Goal: Transaction & Acquisition: Purchase product/service

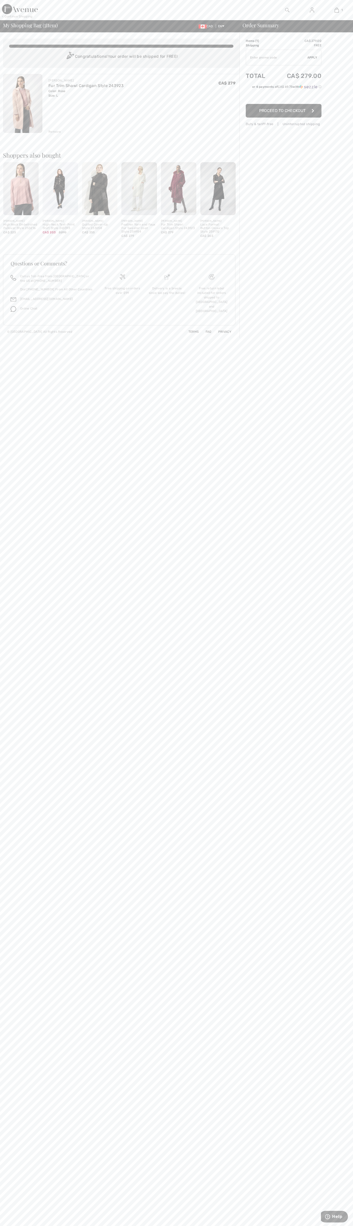
click at [284, 111] on span "Proceed to Checkout" at bounding box center [282, 110] width 46 height 5
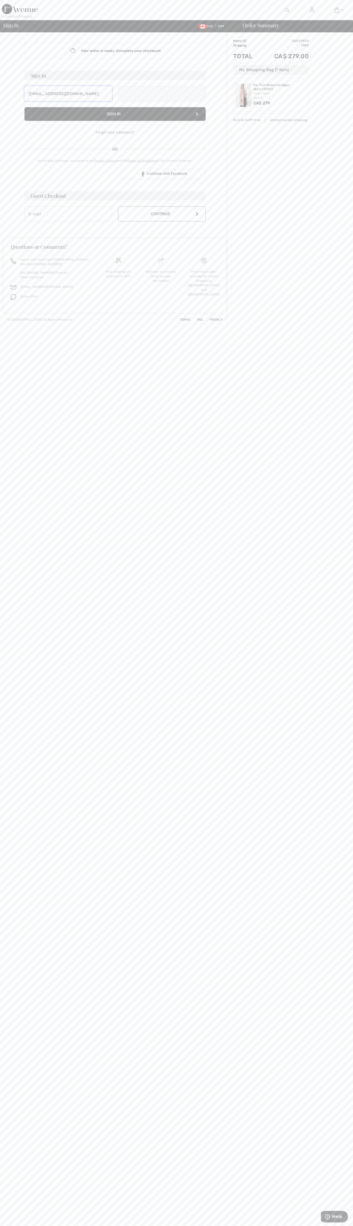
type input "[EMAIL_ADDRESS][DOMAIN_NAME]"
click at [162, 219] on button "Continue" at bounding box center [162, 219] width 88 height 15
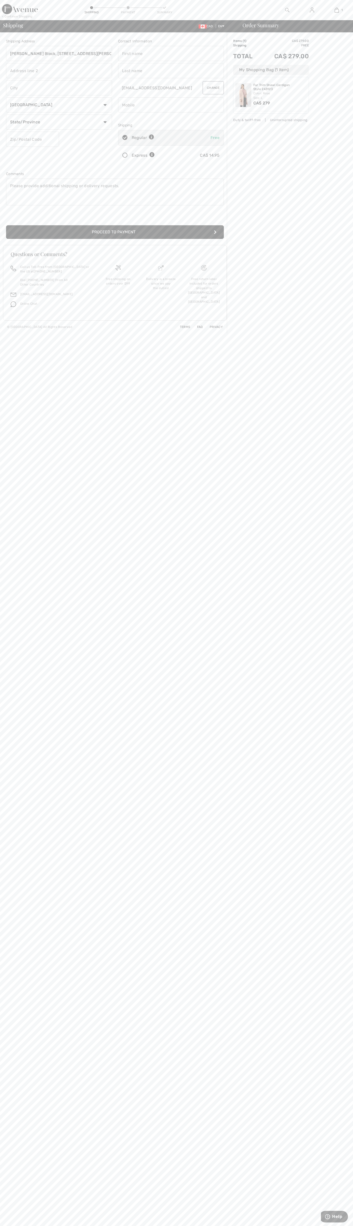
type input "[PERSON_NAME] Block, [STREET_ADDRESS][PERSON_NAME]"
type input "First floor"
type input "kitchener"
select select "ON"
type input "N2H5G5"
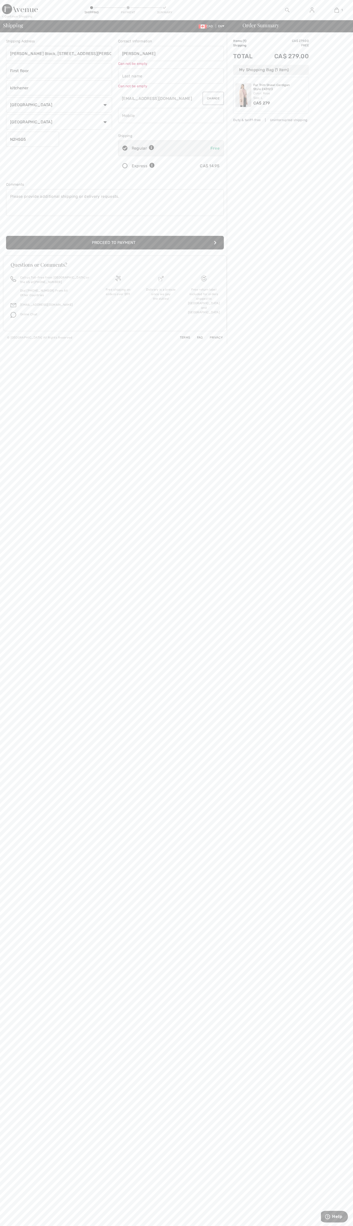
type input "[PERSON_NAME]"
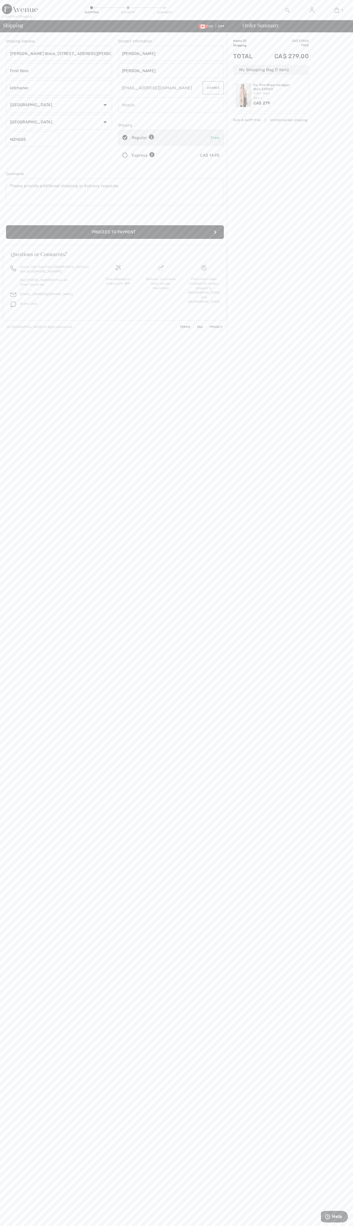
type input "[PERSON_NAME]"
type input "5198802300"
radio input "true"
click at [156, 155] on input "radio" at bounding box center [156, 155] width 3 height 15
radio input "true"
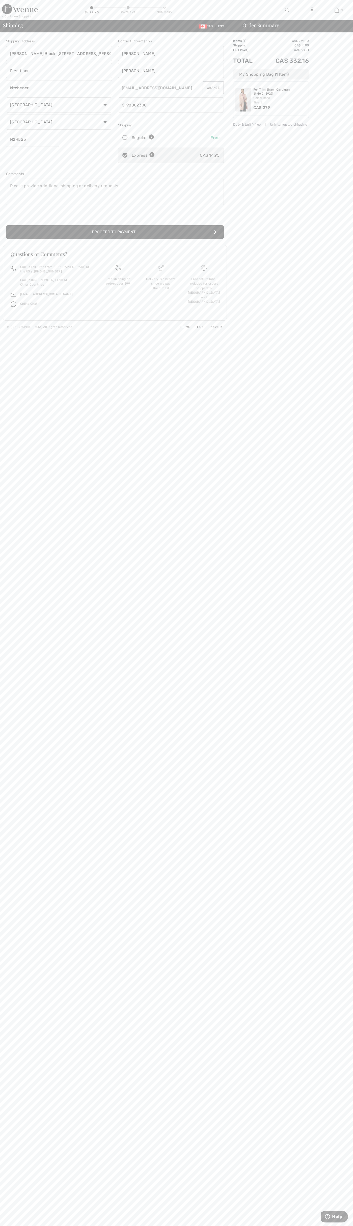
click at [115, 232] on button "Proceed to Payment" at bounding box center [115, 232] width 218 height 14
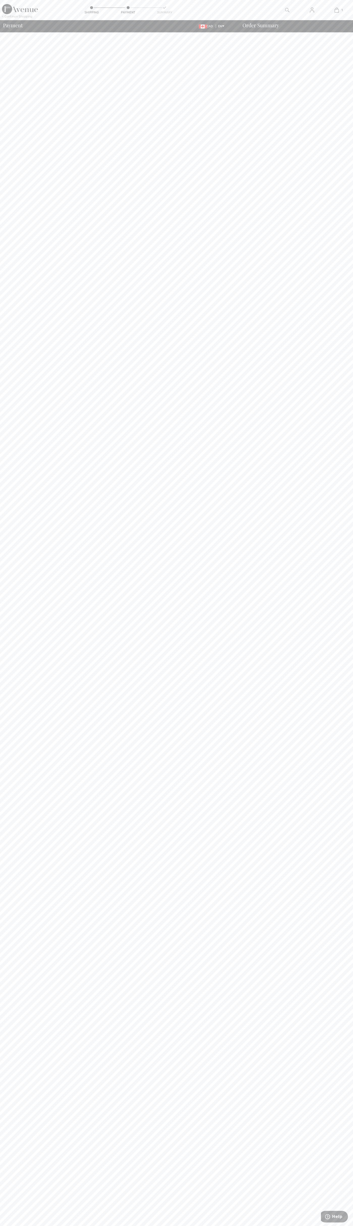
click at [116, 23] on div "Payment CAD EN English Français" at bounding box center [119, 26] width 233 height 7
click at [350, 791] on body "We value your privacy We use cookies to enhance your browsing experience, serve…" at bounding box center [176, 613] width 353 height 1226
click at [277, 1226] on html "We value your privacy We use cookies to enhance your browsing experience, serve…" at bounding box center [176, 613] width 353 height 1226
click at [21, 345] on body "We value your privacy We use cookies to enhance your browsing experience, serve…" at bounding box center [176, 613] width 353 height 1226
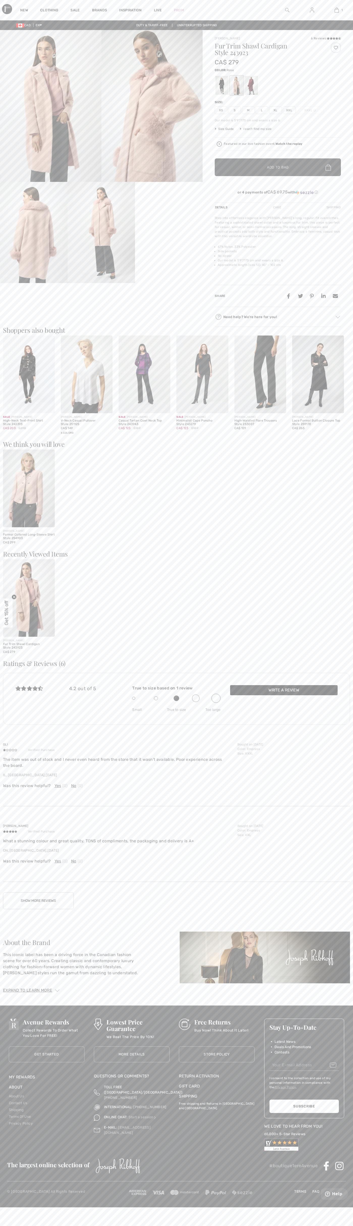
click at [337, 10] on img at bounding box center [337, 10] width 4 height 6
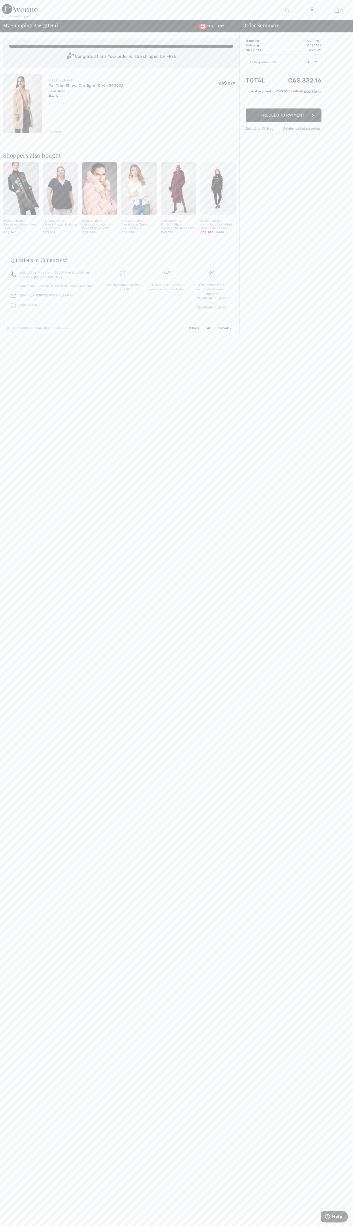
click at [55, 132] on div "Remove" at bounding box center [54, 131] width 12 height 5
